Goal: Check status

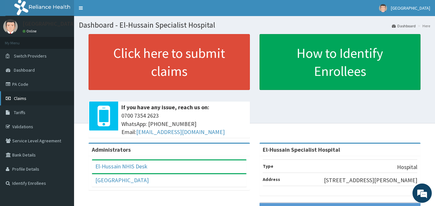
click at [33, 102] on link "Claims" at bounding box center [37, 98] width 74 height 14
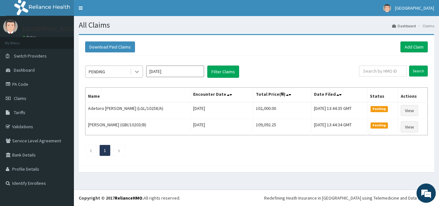
click at [134, 75] on icon at bounding box center [137, 72] width 6 height 6
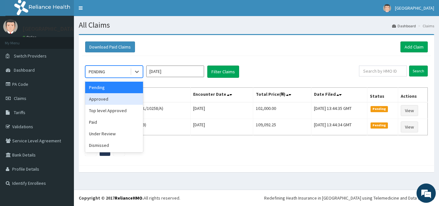
click at [111, 101] on div "Approved" at bounding box center [114, 99] width 58 height 12
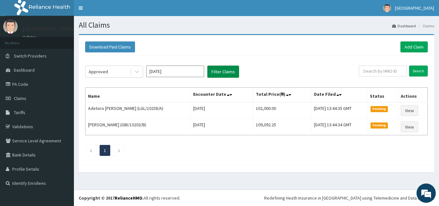
click at [224, 69] on button "Filter Claims" at bounding box center [223, 72] width 32 height 12
